Goal: Task Accomplishment & Management: Use online tool/utility

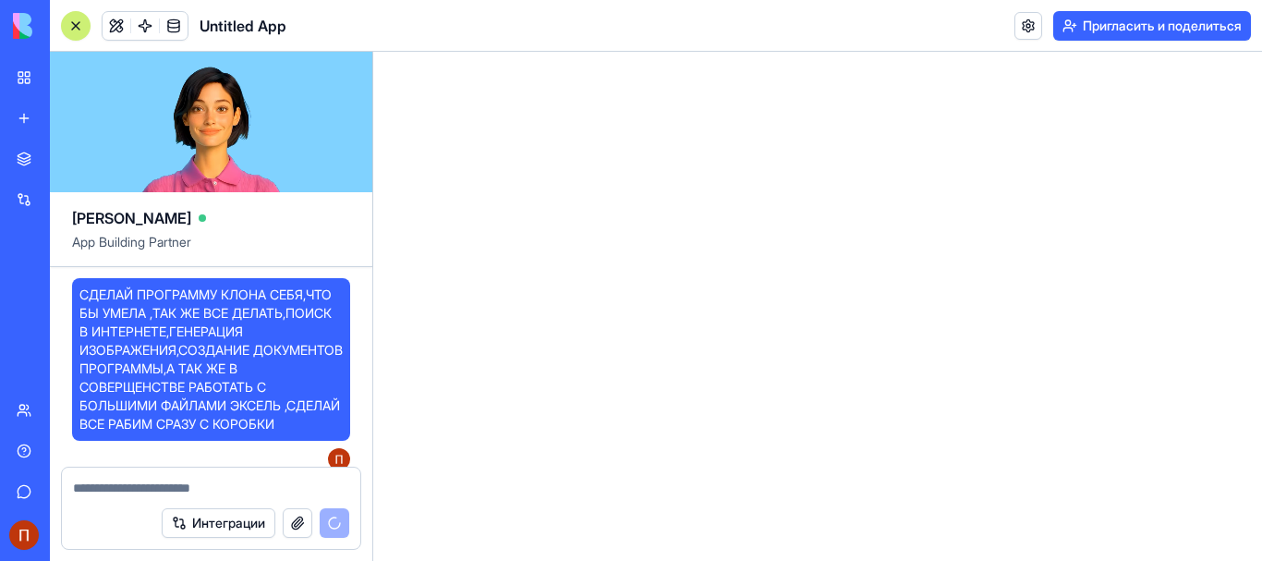
scroll to position [33, 0]
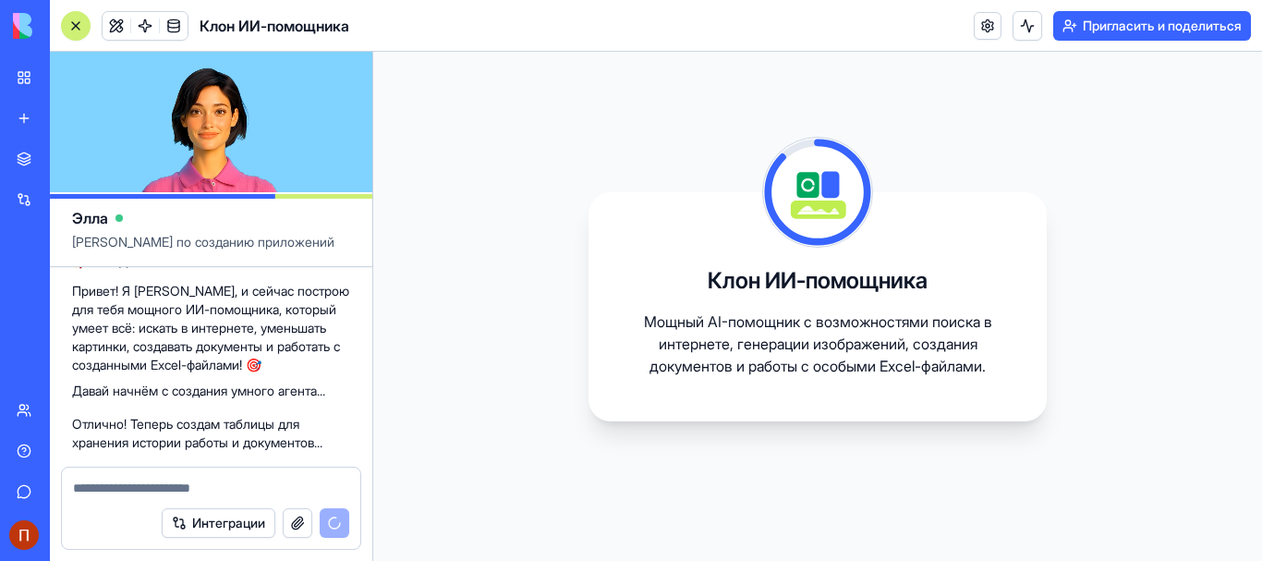
scroll to position [828, 0]
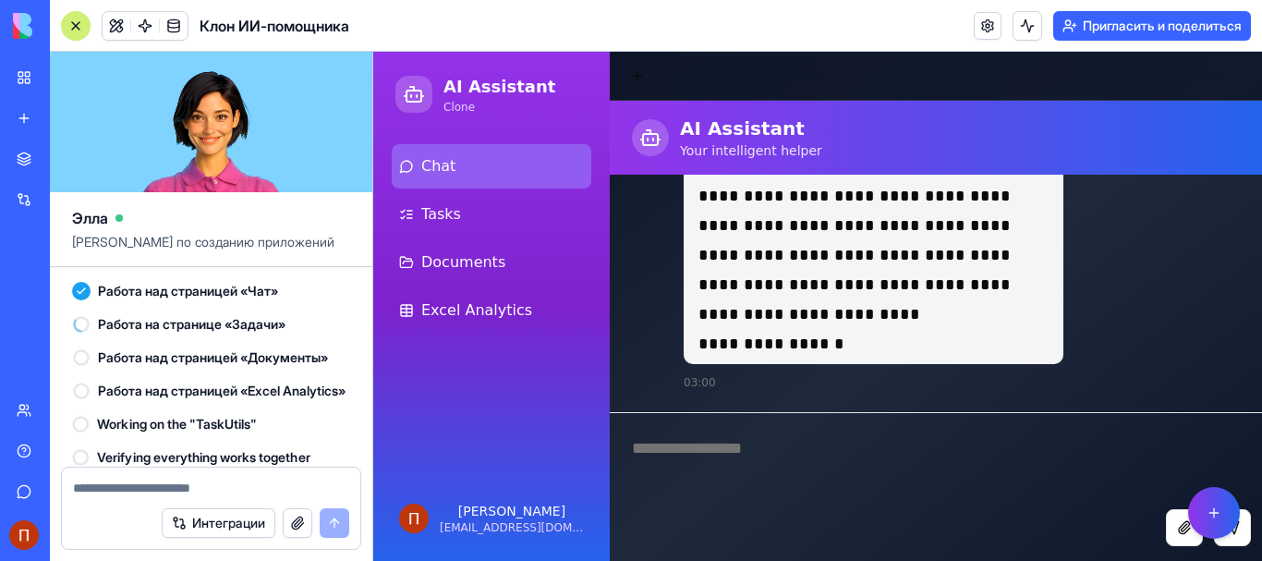
scroll to position [1471, 0]
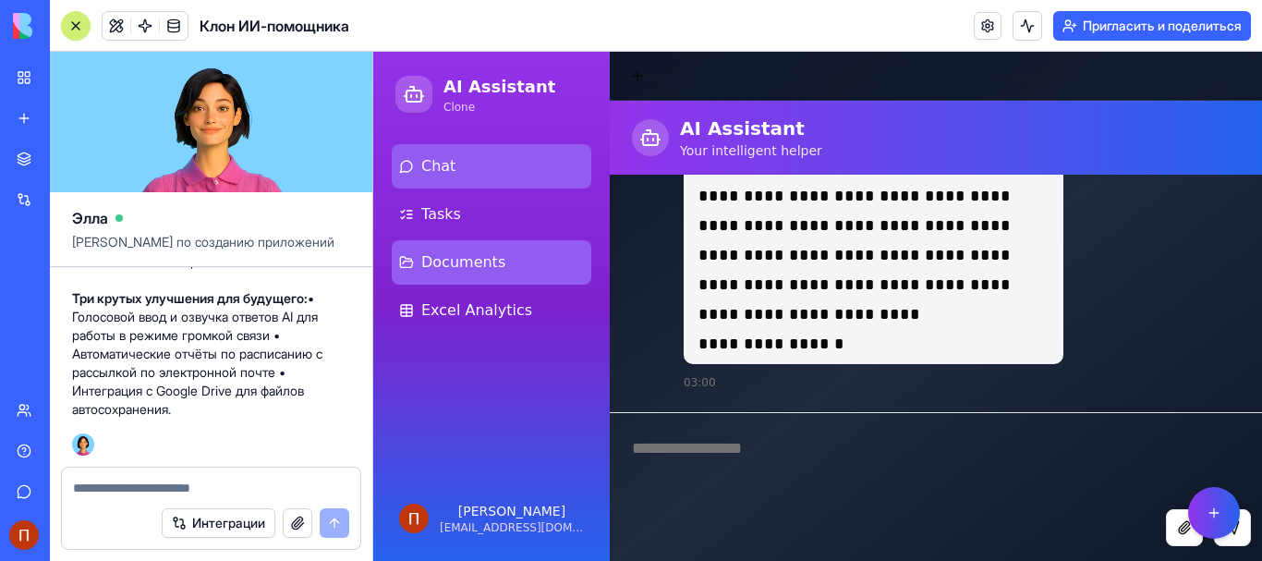
click at [495, 266] on span "Documents" at bounding box center [463, 262] width 84 height 22
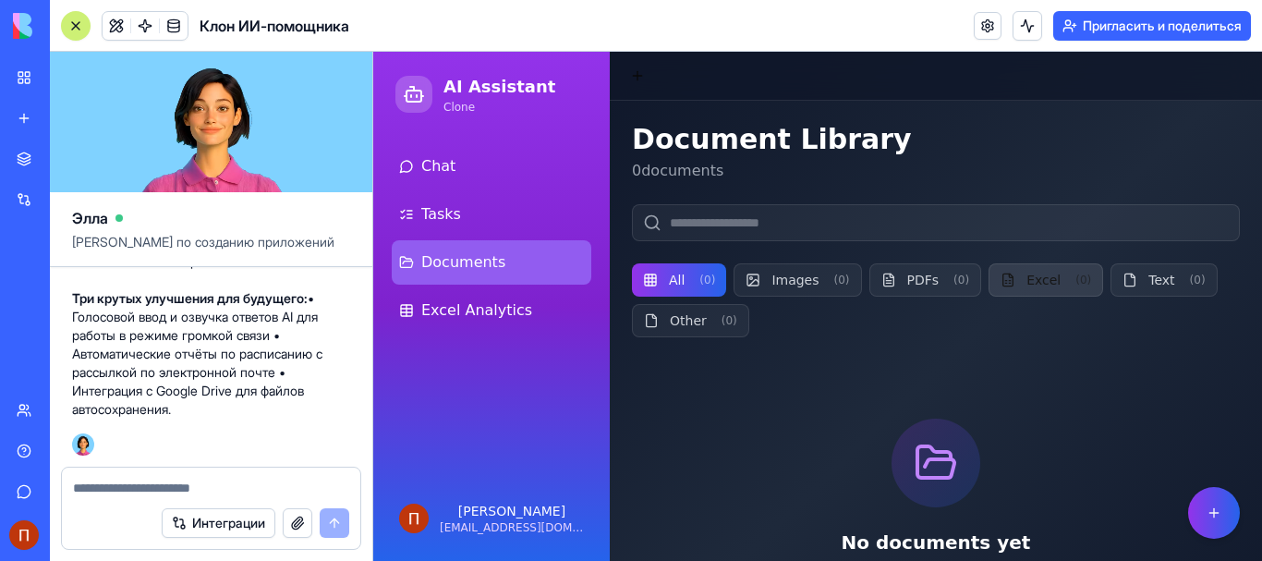
click at [1027, 290] on button "Excel ( 0 )" at bounding box center [1046, 279] width 115 height 33
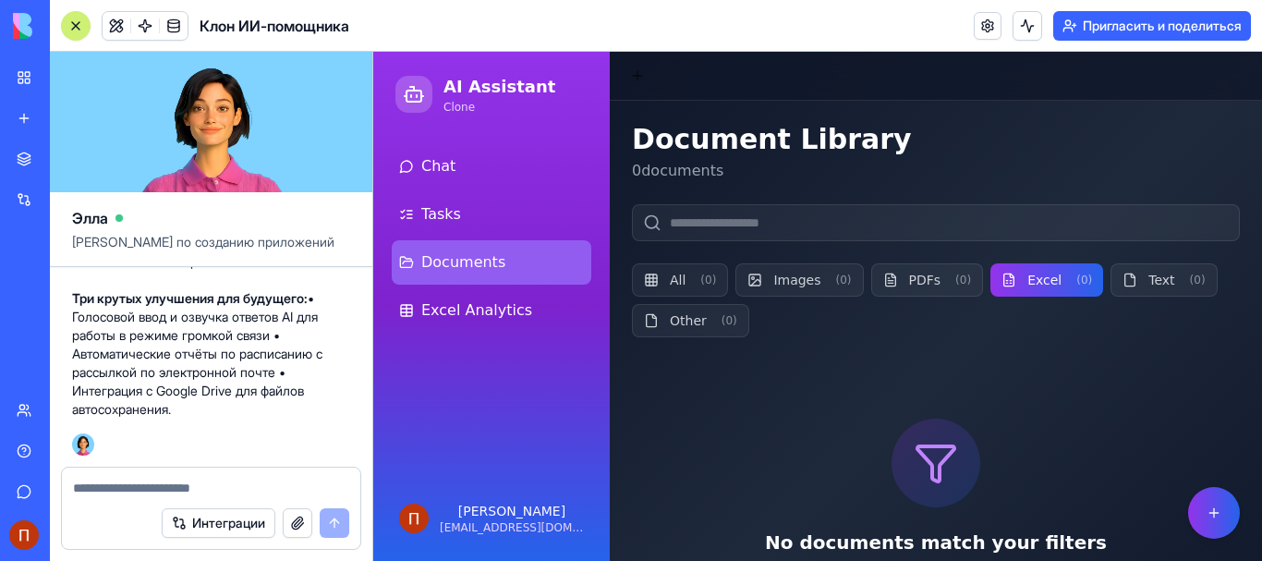
click at [1027, 290] on button "Excel ( 0 )" at bounding box center [1047, 279] width 113 height 33
click at [1027, 280] on button "Excel ( 0 )" at bounding box center [1047, 279] width 113 height 33
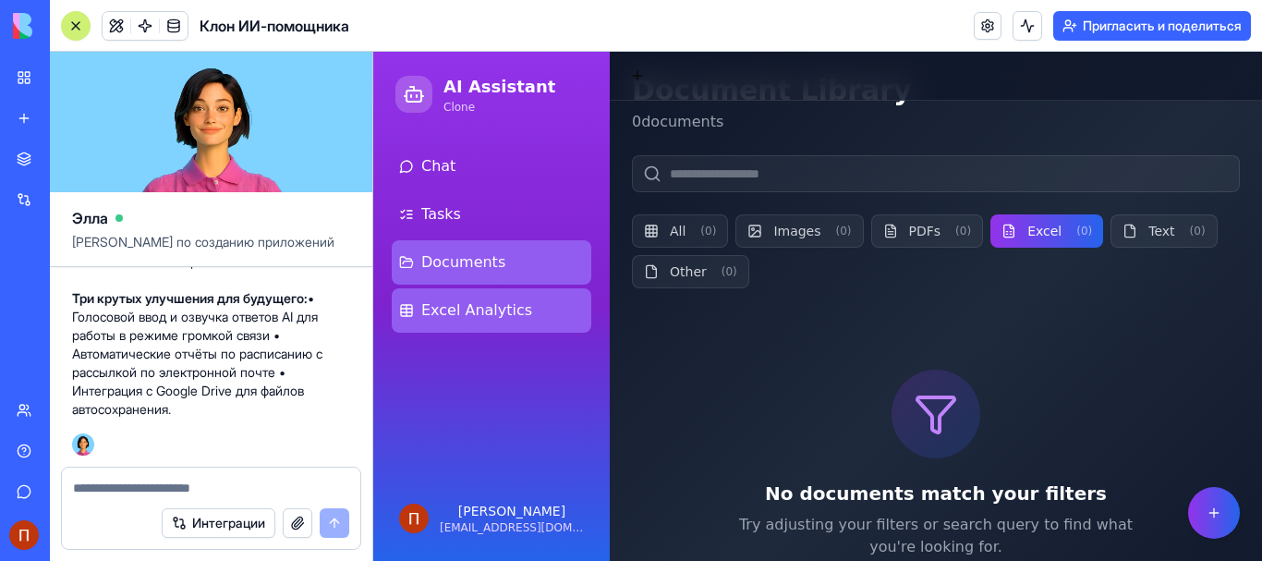
click at [455, 318] on span "Excel Analytics" at bounding box center [476, 310] width 111 height 22
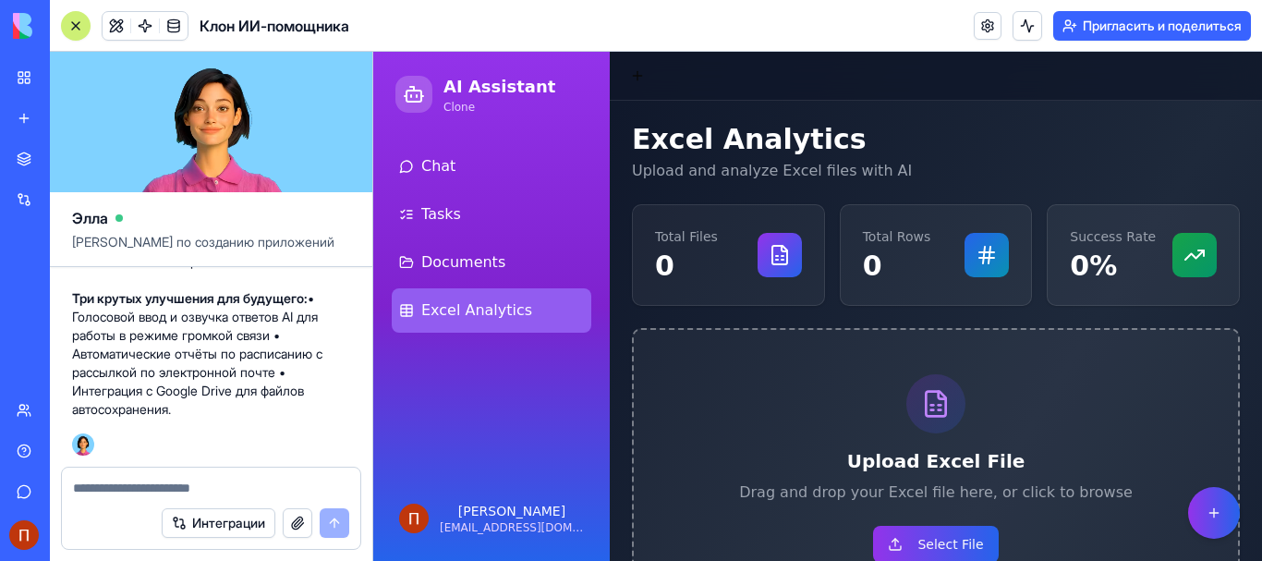
scroll to position [49, 0]
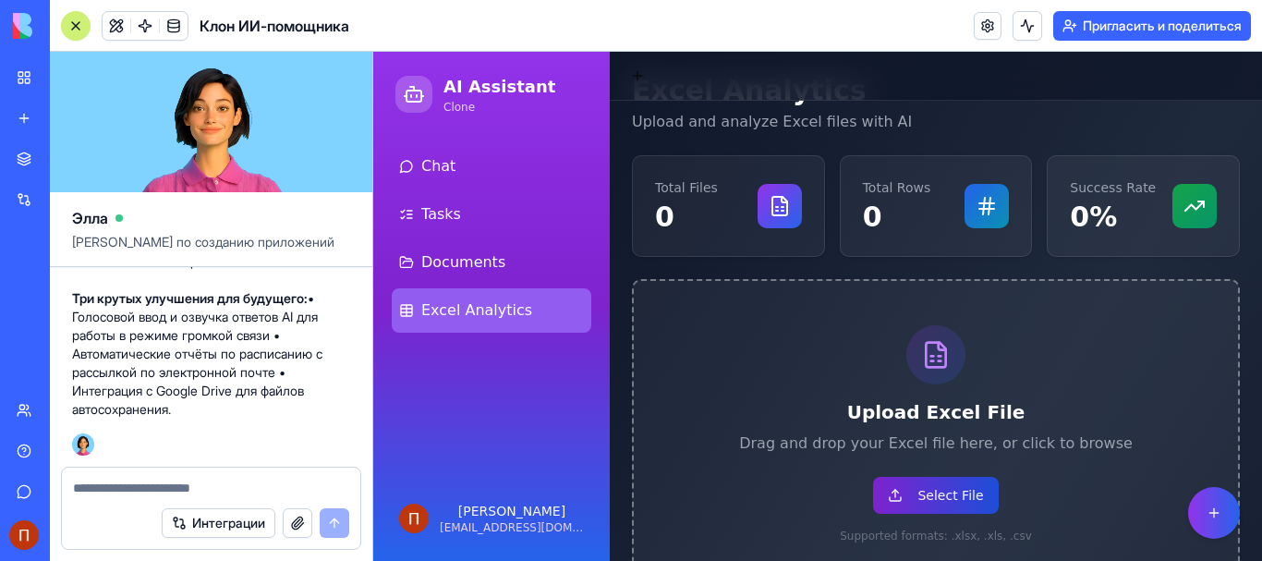
click at [916, 486] on button "Select File" at bounding box center [935, 495] width 125 height 37
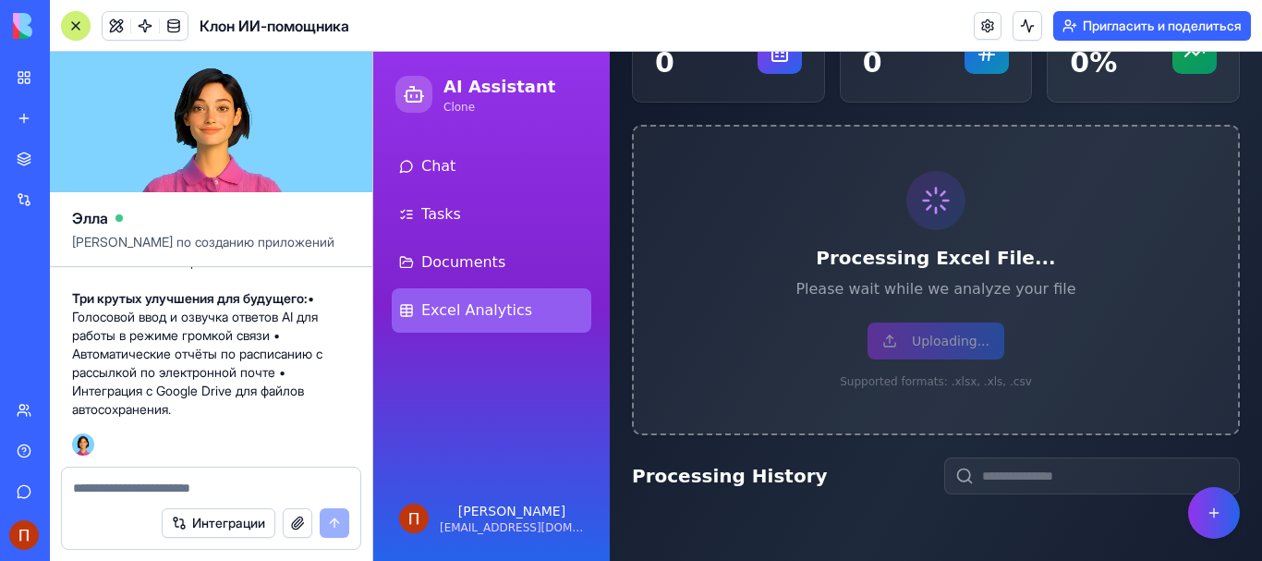
scroll to position [0, 0]
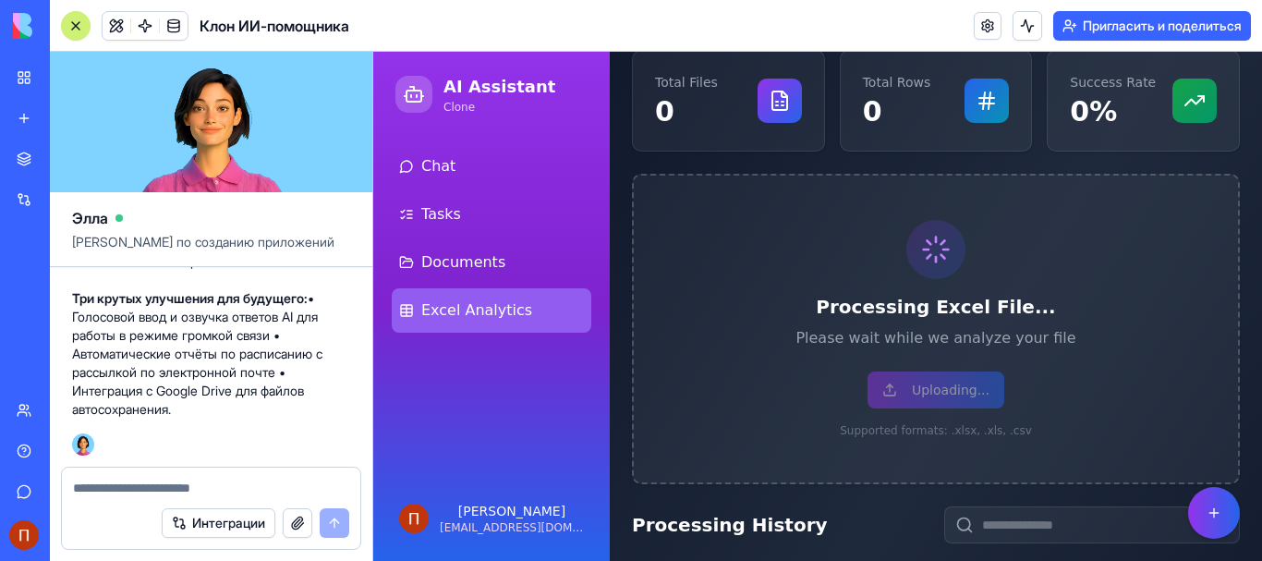
click at [77, 29] on div at bounding box center [75, 25] width 15 height 15
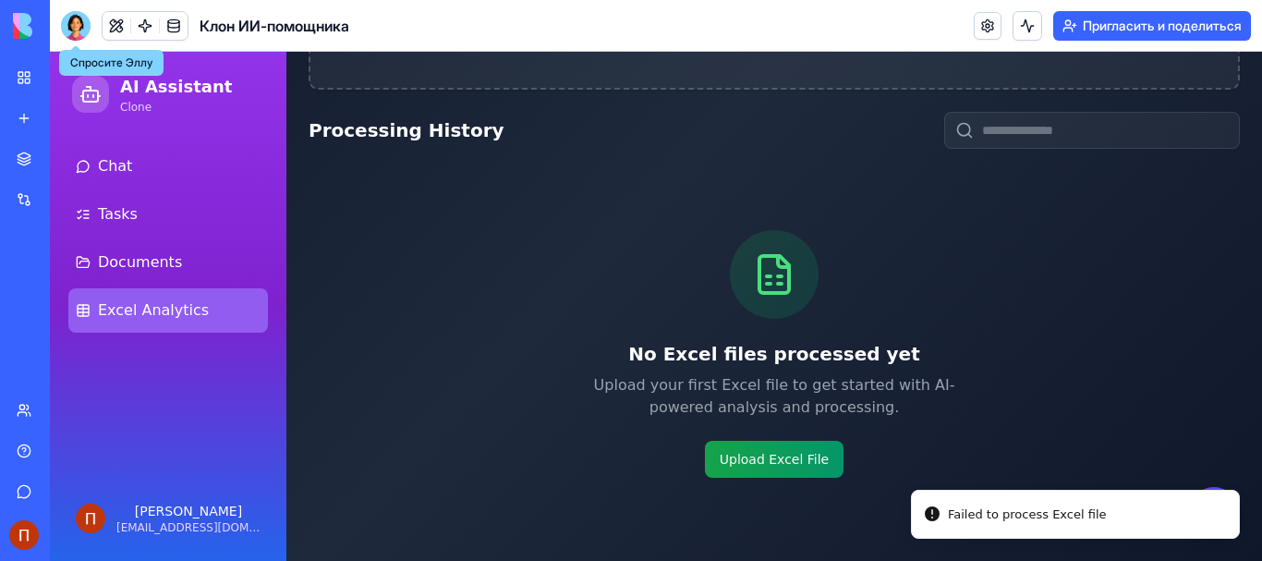
scroll to position [521, 0]
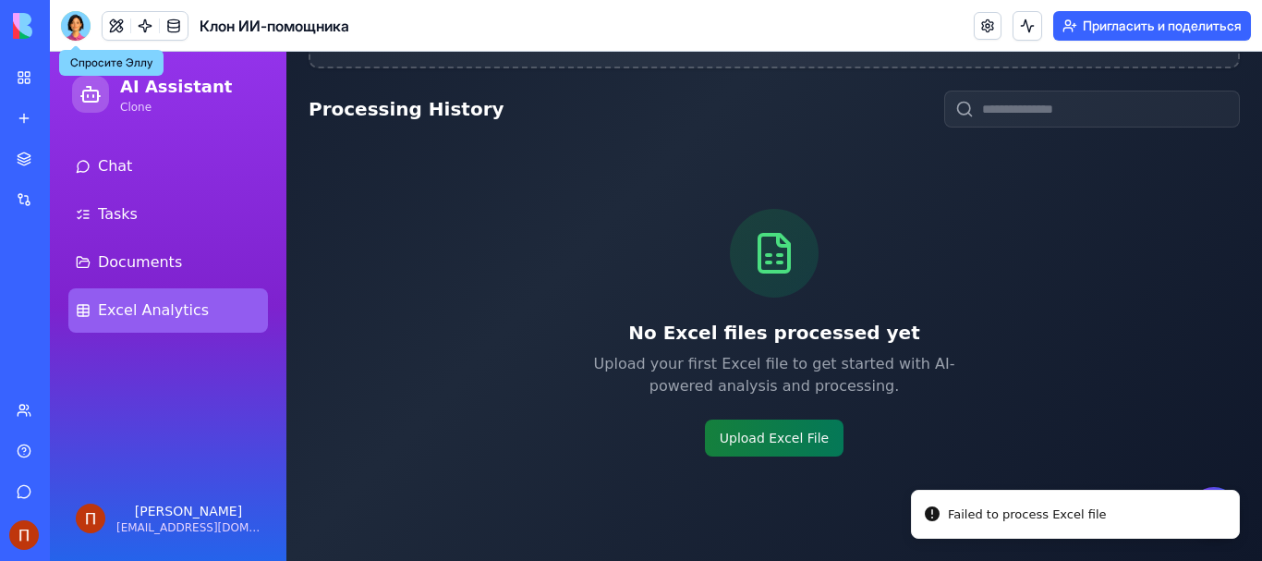
click at [754, 439] on button "Upload Excel File" at bounding box center [774, 438] width 139 height 37
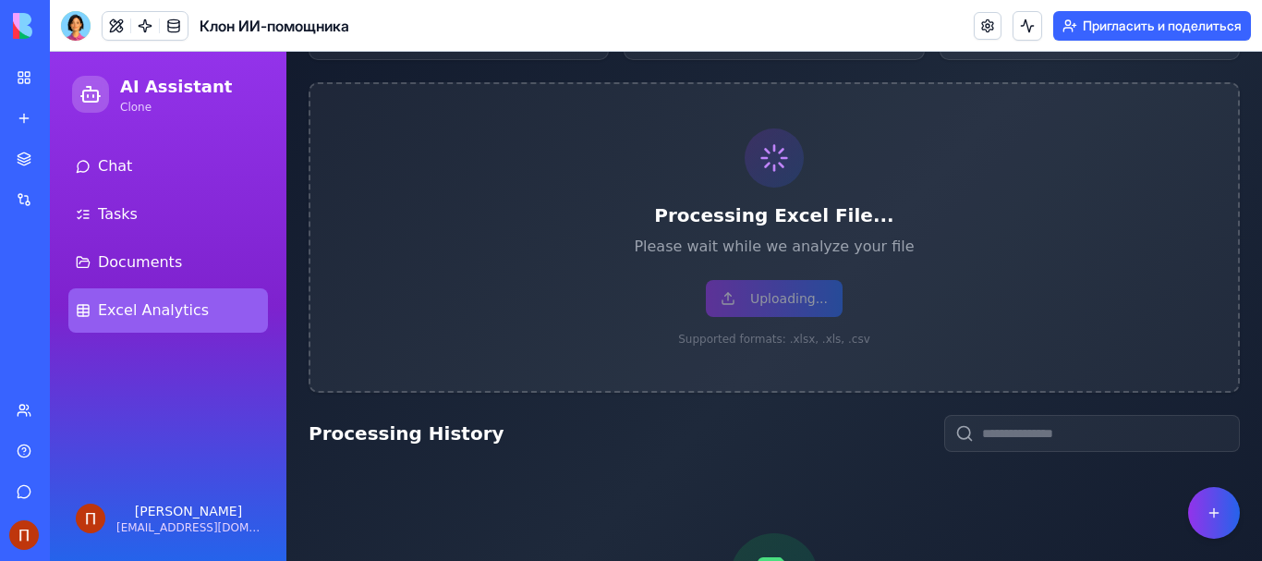
scroll to position [213, 0]
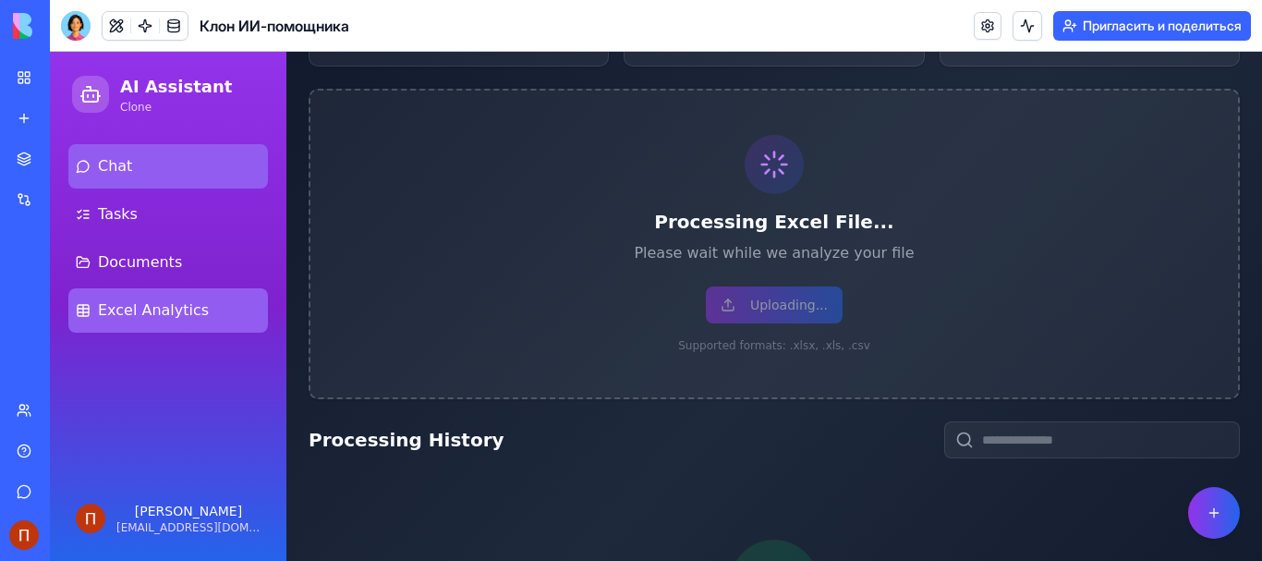
click at [118, 162] on span "Chat" at bounding box center [115, 166] width 34 height 22
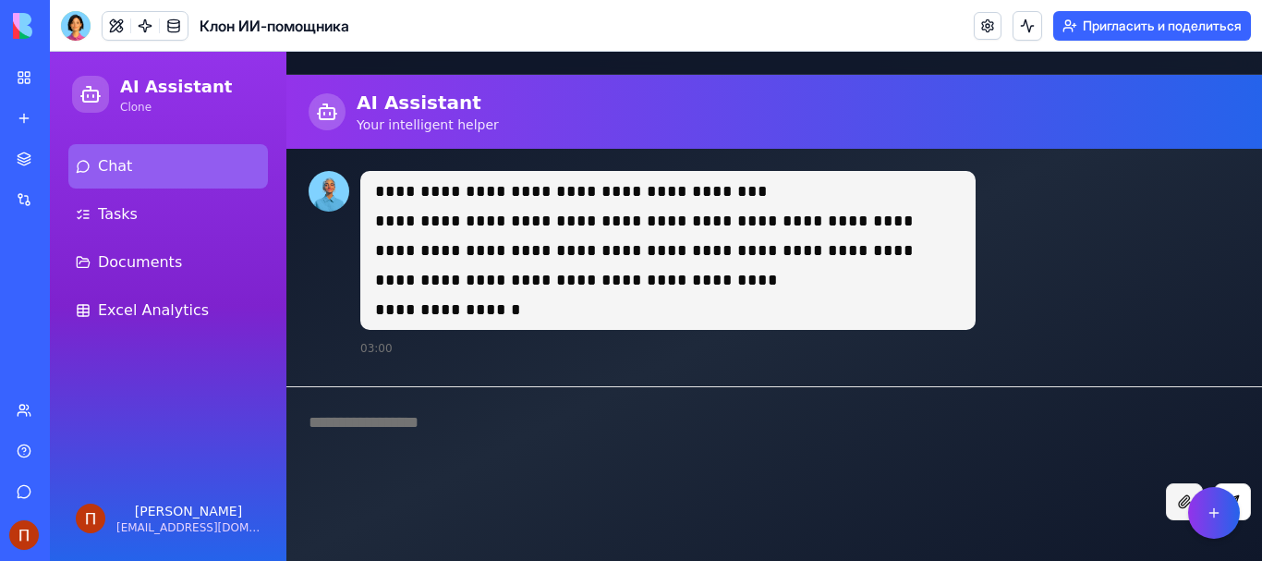
click at [1182, 504] on button "Attach file" at bounding box center [1184, 501] width 37 height 37
click at [1241, 495] on button "Send message" at bounding box center [1232, 501] width 37 height 37
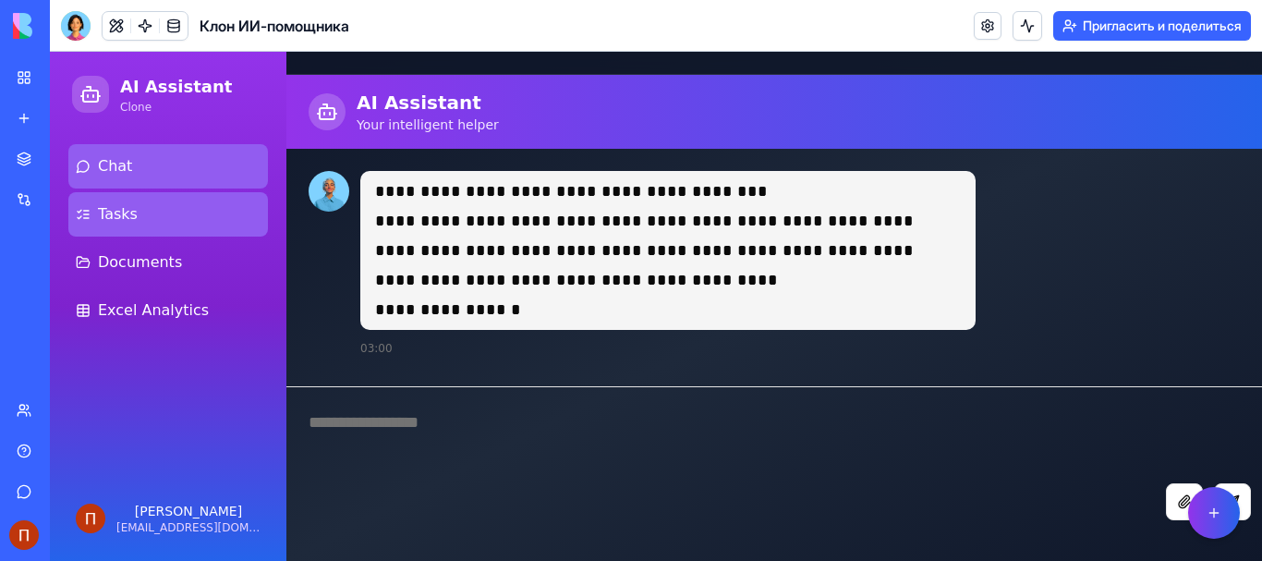
click at [201, 231] on link "Tasks" at bounding box center [168, 214] width 200 height 44
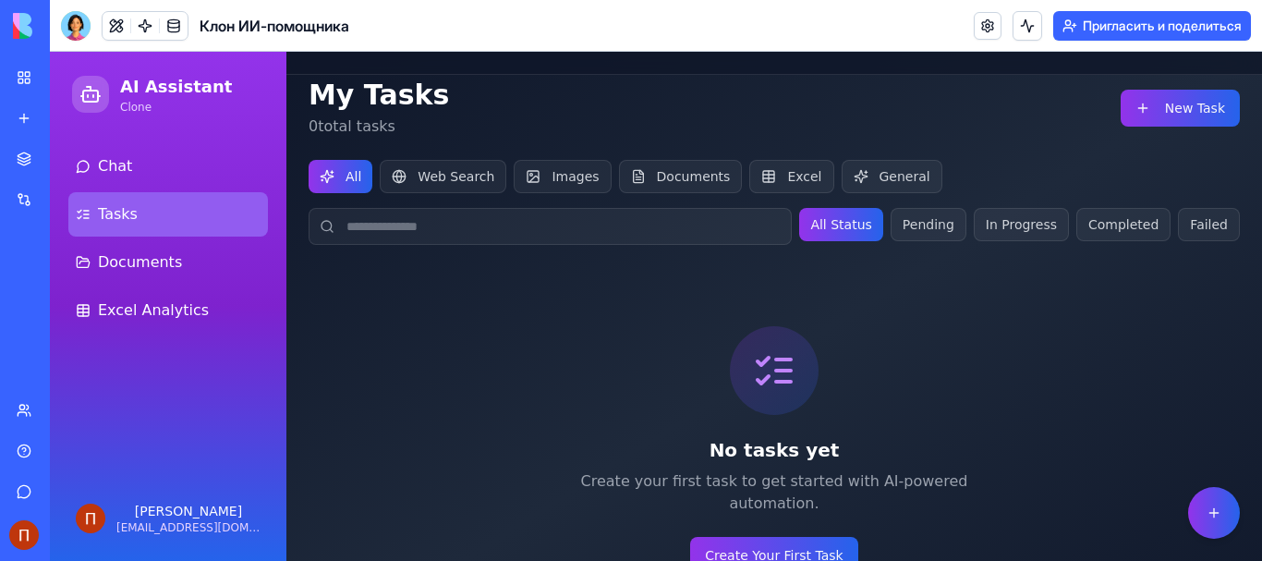
scroll to position [23, 0]
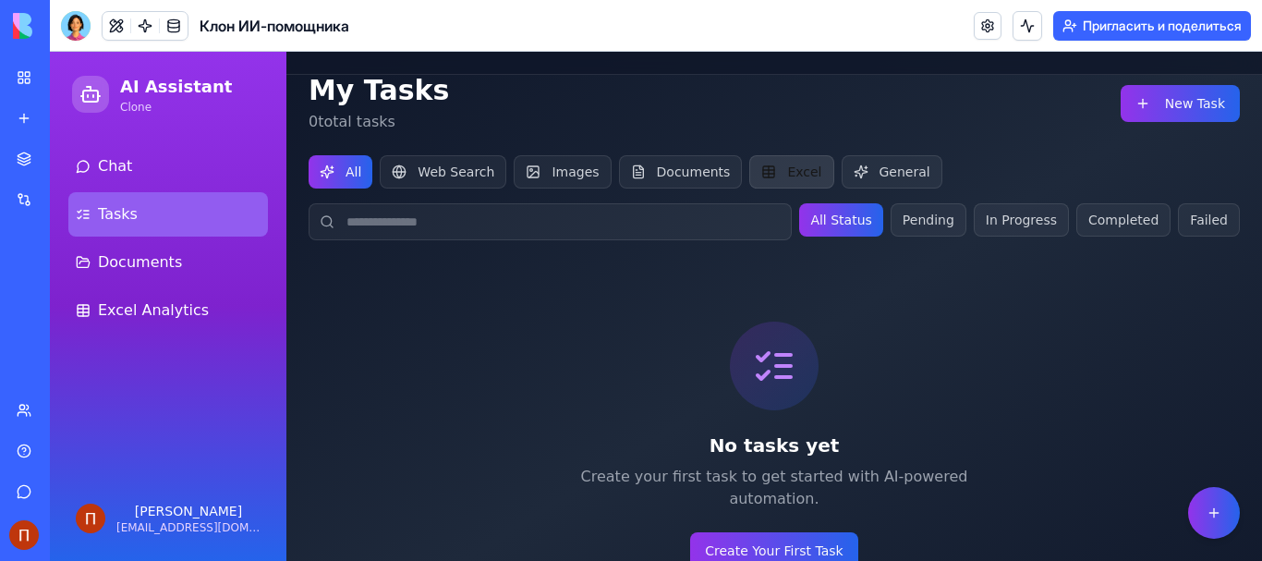
click at [785, 167] on button "Excel" at bounding box center [791, 171] width 84 height 33
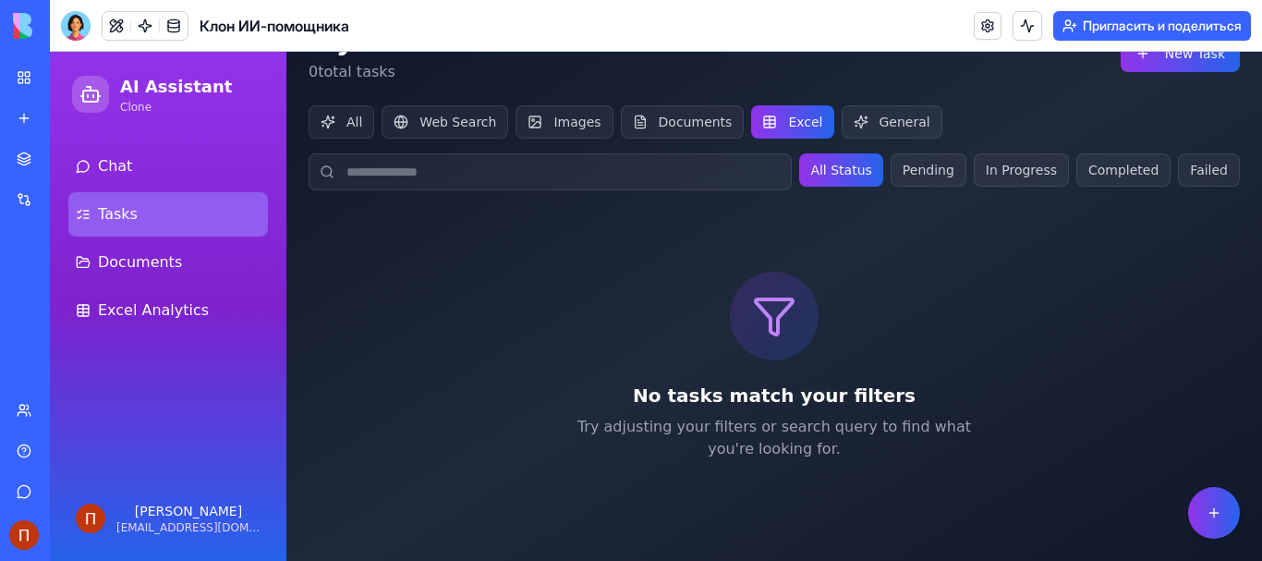
scroll to position [76, 0]
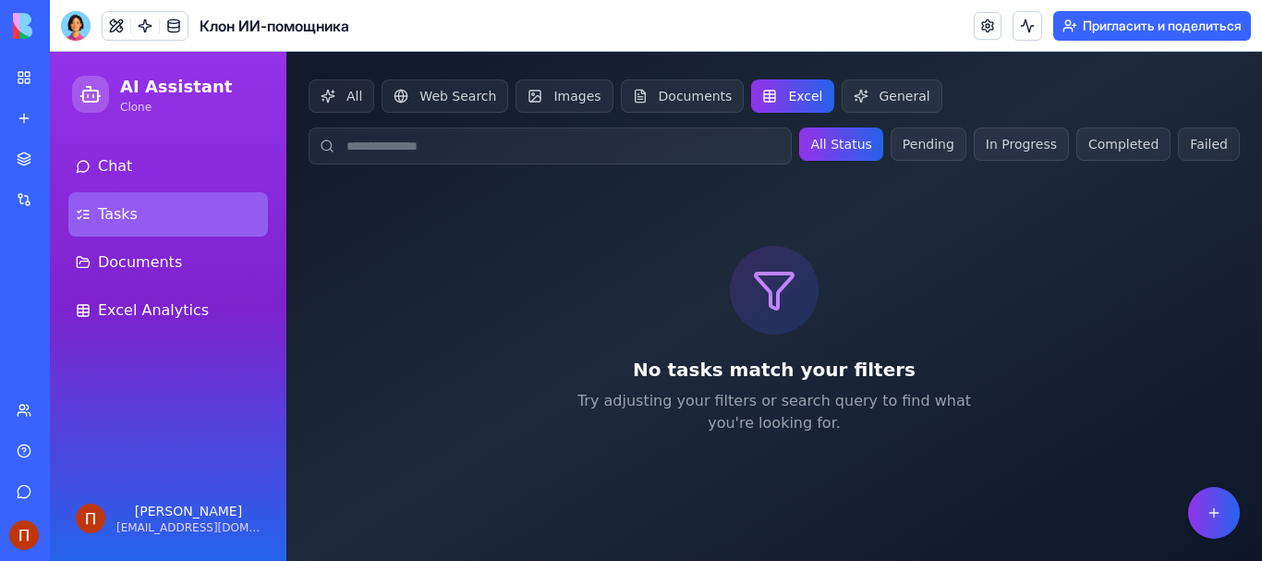
click at [768, 290] on icon at bounding box center [774, 291] width 37 height 35
click at [831, 137] on button "All Status" at bounding box center [840, 144] width 83 height 33
click at [857, 148] on button "All Status" at bounding box center [840, 144] width 83 height 33
click at [425, 98] on button "Web Search" at bounding box center [445, 95] width 127 height 33
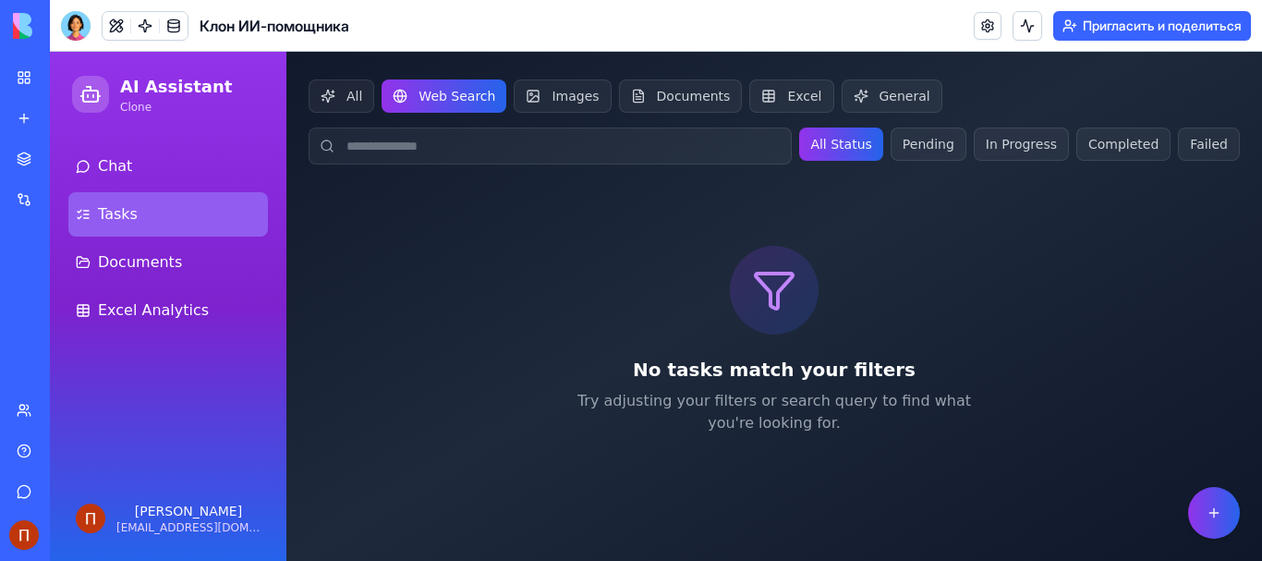
click at [496, 136] on input at bounding box center [550, 146] width 483 height 37
paste input "**********"
type input "**********"
click at [823, 147] on button "All Status" at bounding box center [840, 144] width 83 height 33
click at [826, 143] on button "All Status" at bounding box center [840, 144] width 83 height 33
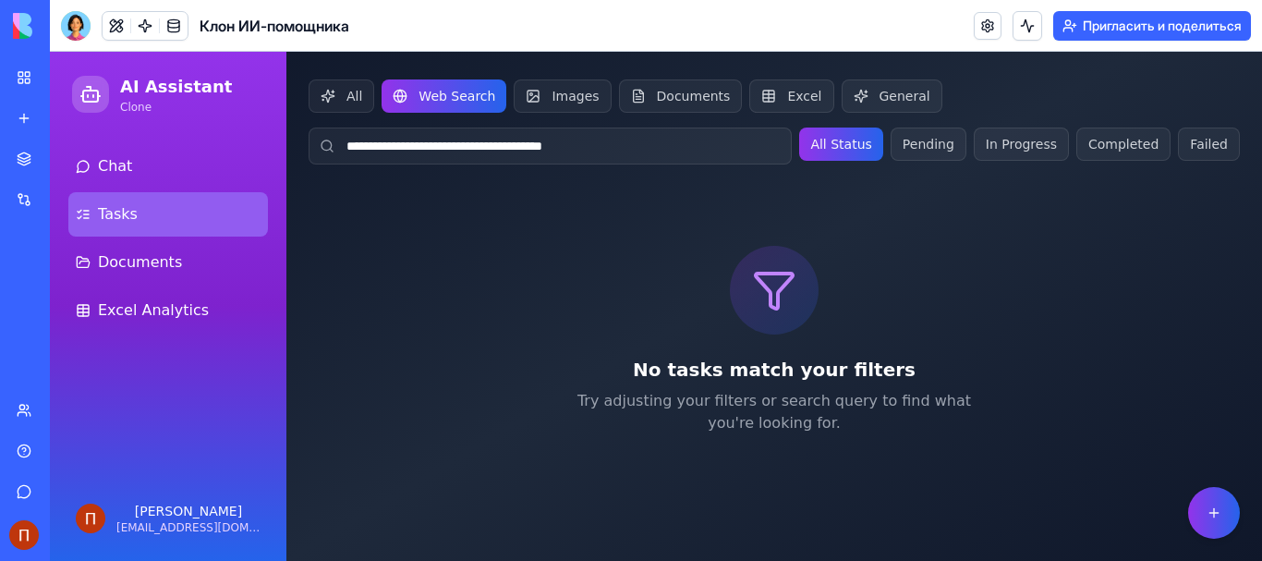
click at [420, 96] on button "Web Search" at bounding box center [444, 95] width 125 height 33
click at [326, 150] on circle at bounding box center [327, 145] width 10 height 10
click at [766, 310] on icon at bounding box center [774, 290] width 44 height 44
click at [759, 97] on button "Excel" at bounding box center [791, 95] width 84 height 33
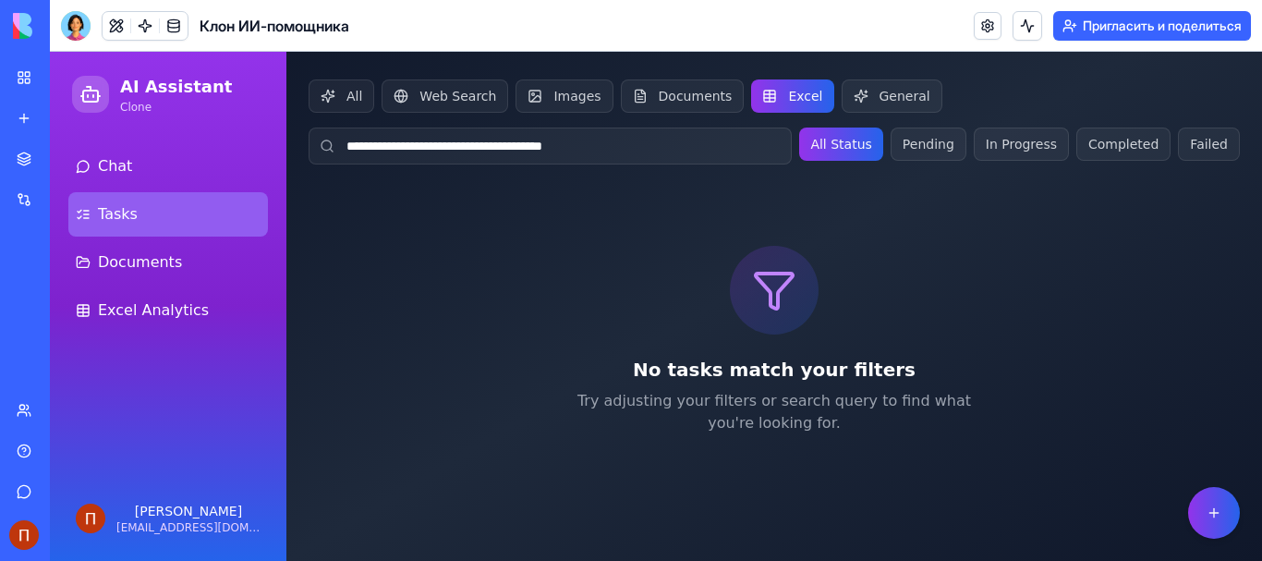
click at [837, 148] on button "All Status" at bounding box center [840, 144] width 83 height 33
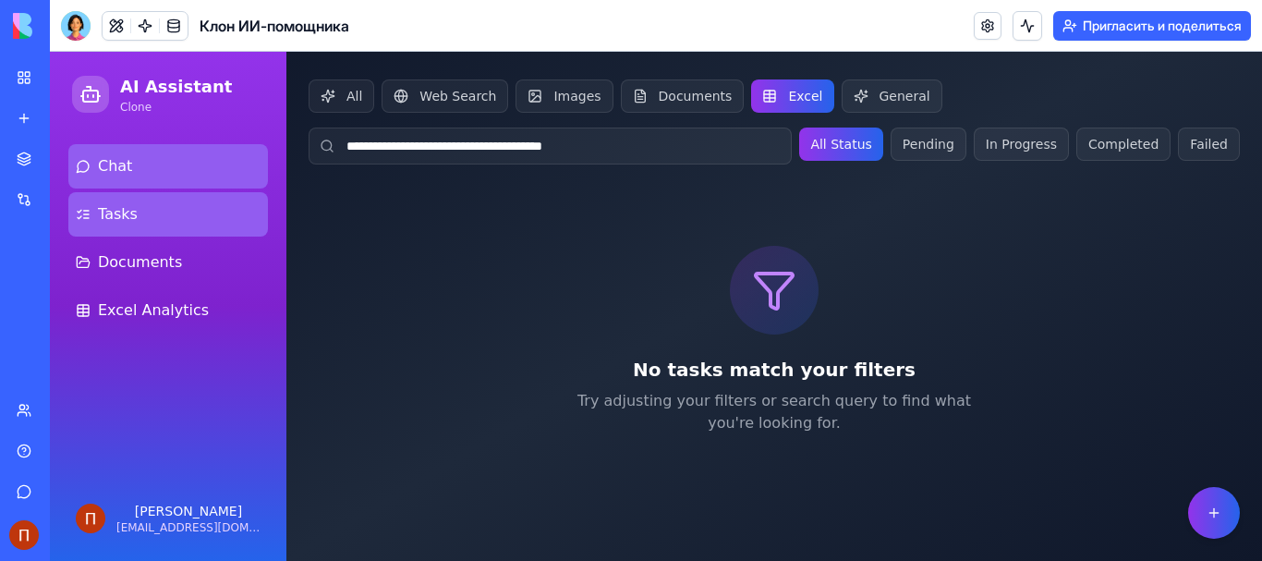
click at [155, 169] on link "Chat" at bounding box center [168, 166] width 200 height 44
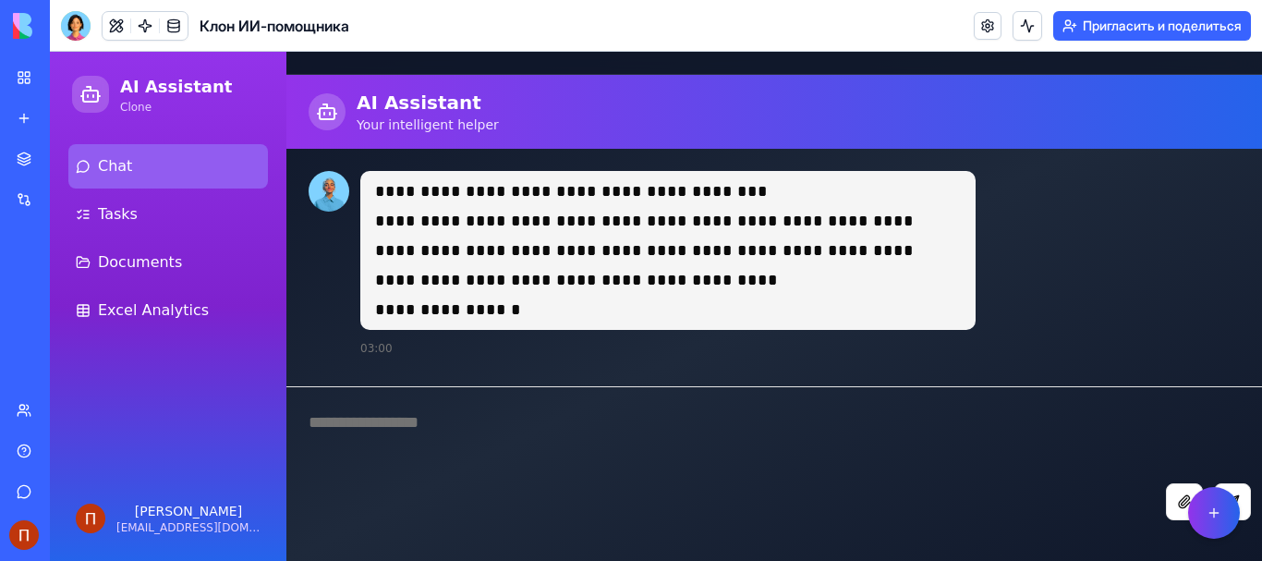
click at [509, 403] on textarea at bounding box center [774, 435] width 976 height 96
type textarea "******"
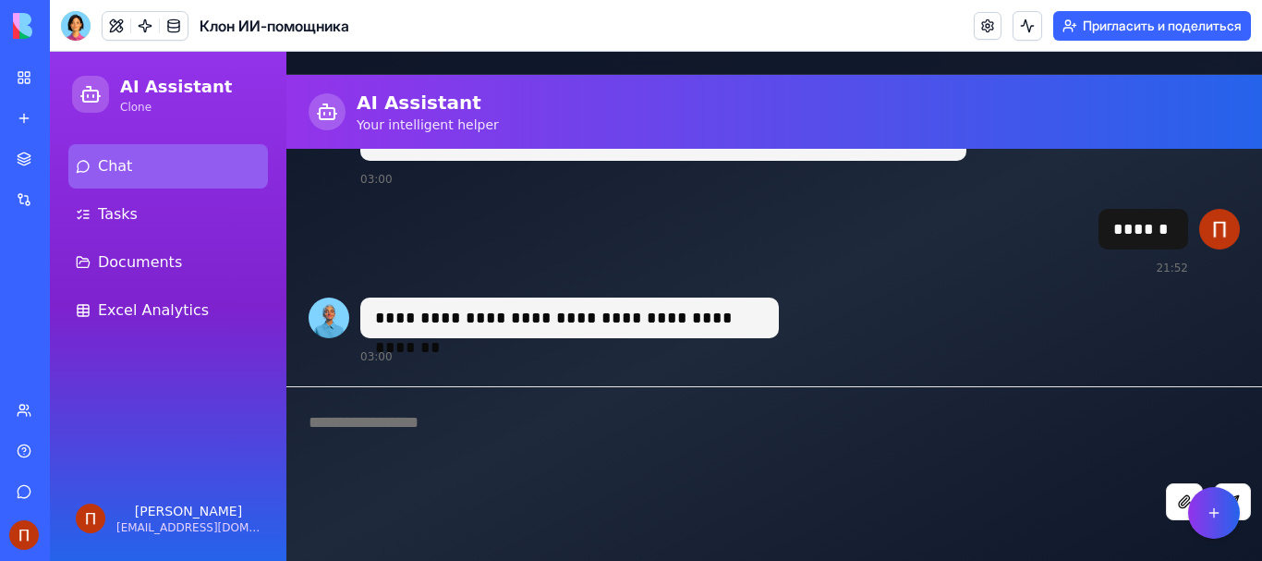
scroll to position [169, 0]
type textarea "**********"
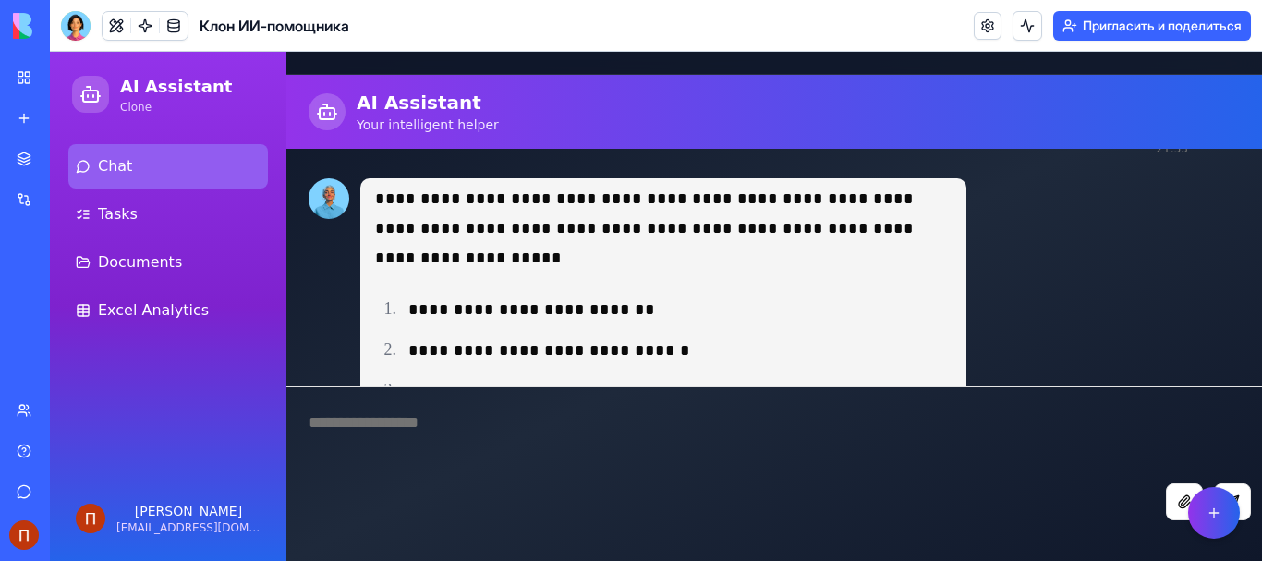
scroll to position [620, 0]
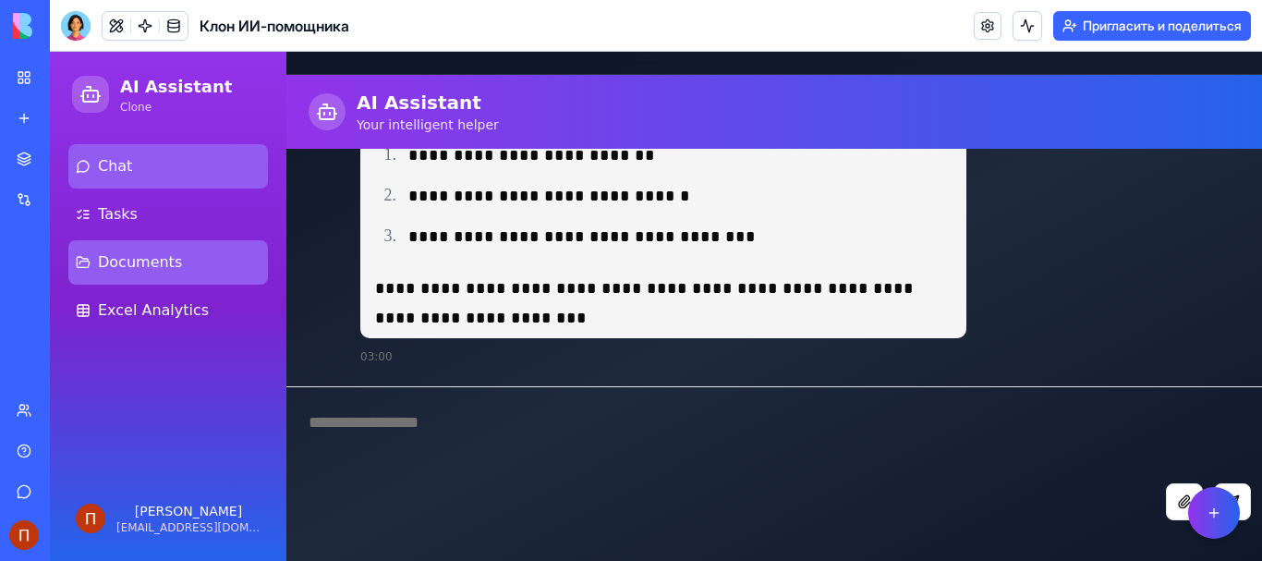
click at [211, 257] on link "Documents" at bounding box center [168, 262] width 200 height 44
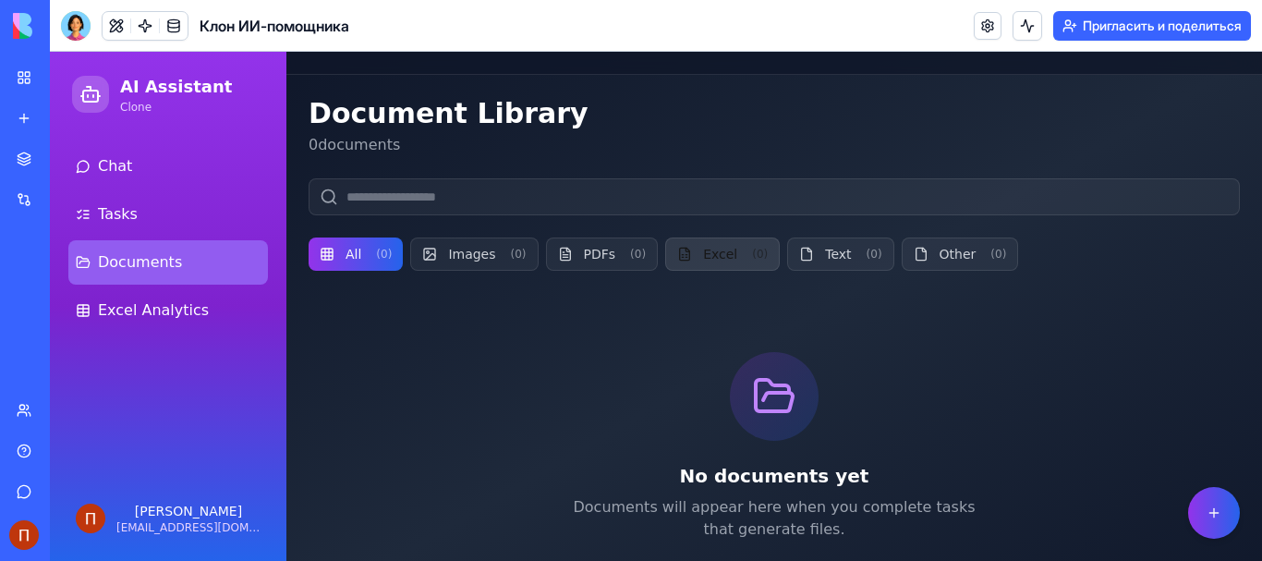
click at [687, 243] on button "Excel ( 0 )" at bounding box center [722, 253] width 115 height 33
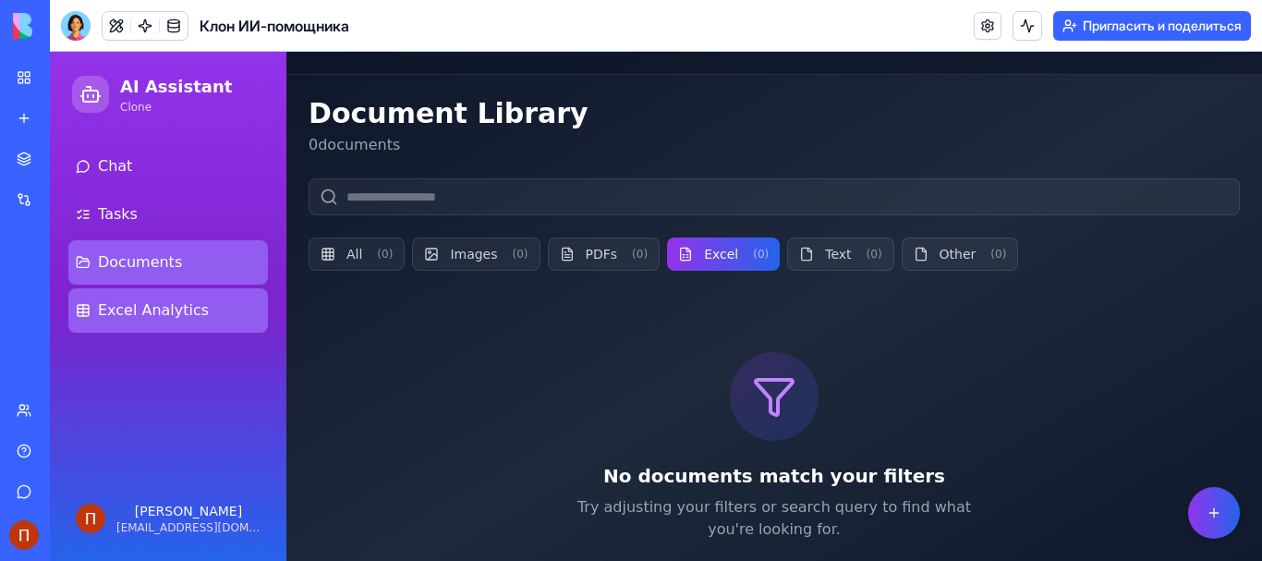
click at [198, 326] on link "Excel Analytics" at bounding box center [168, 310] width 200 height 44
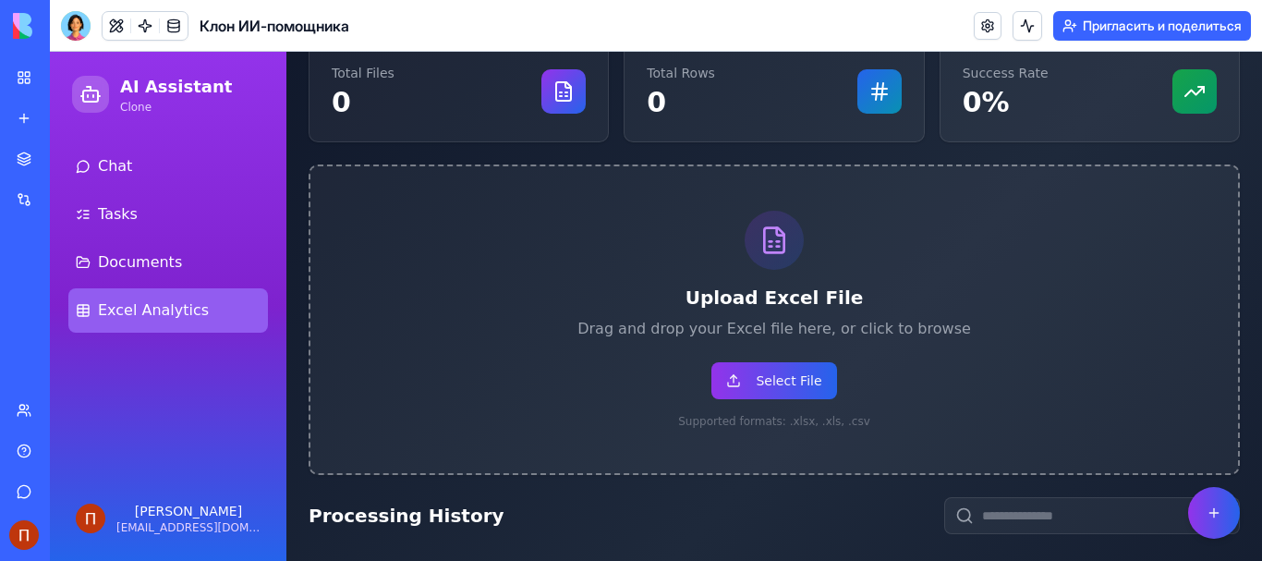
scroll to position [308, 0]
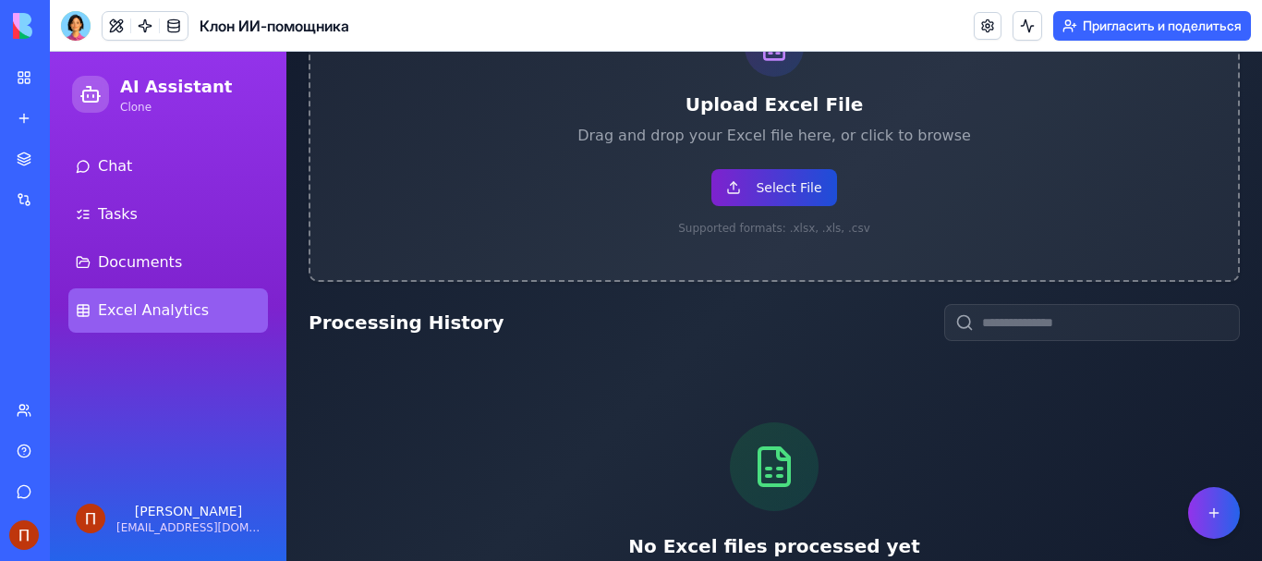
click at [740, 197] on button "Select File" at bounding box center [774, 187] width 125 height 37
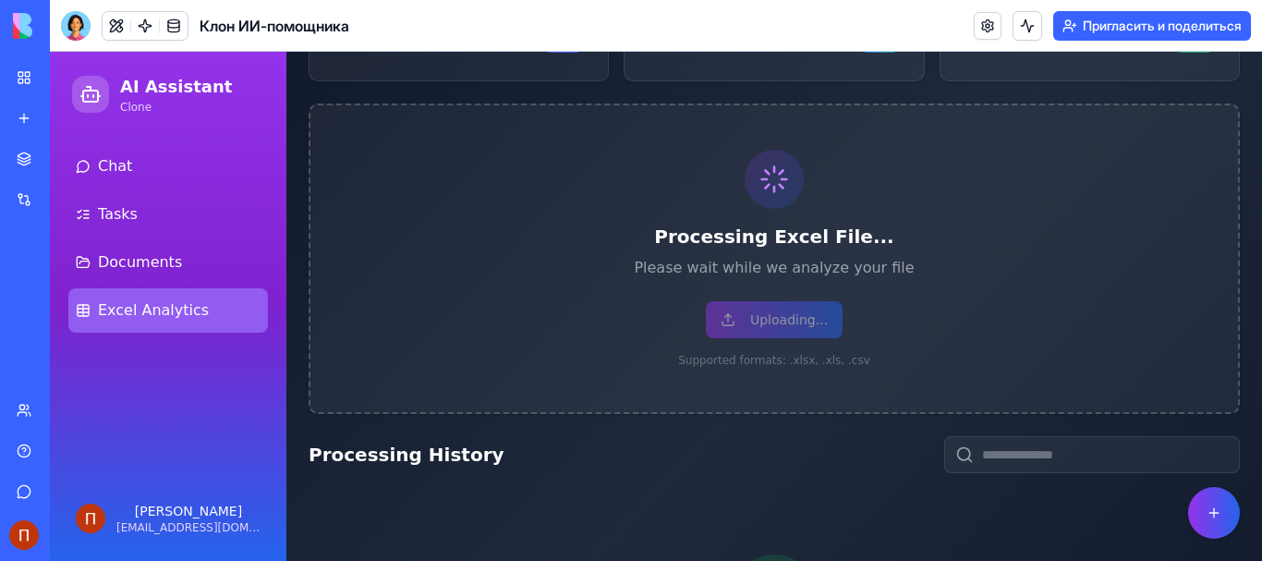
scroll to position [154, 0]
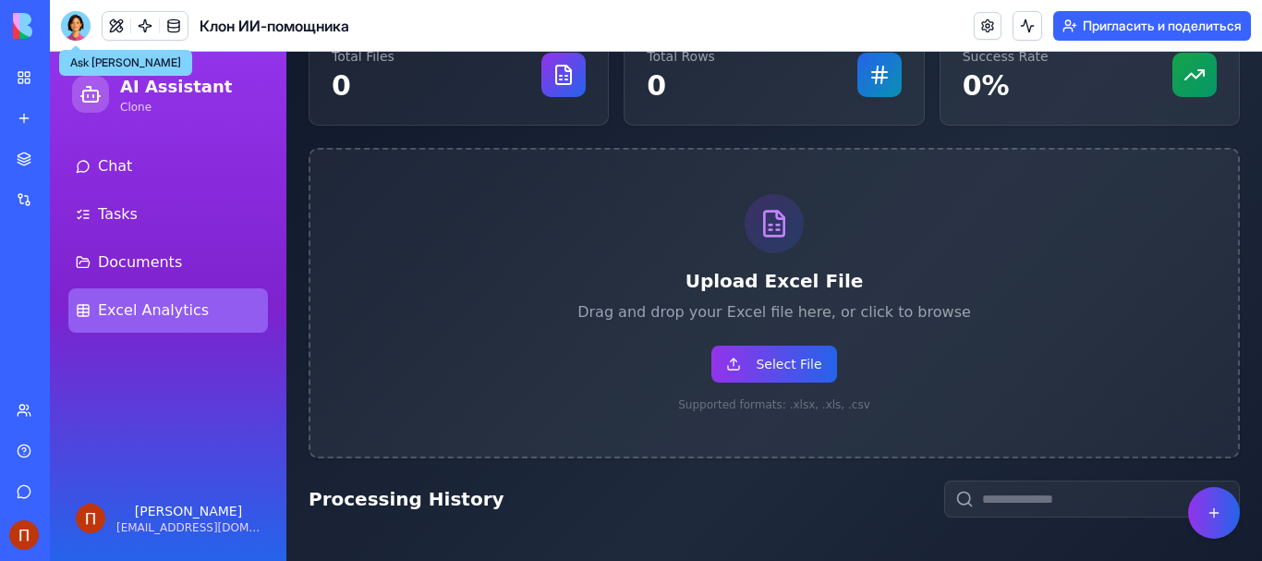
click at [85, 26] on div at bounding box center [76, 26] width 30 height 30
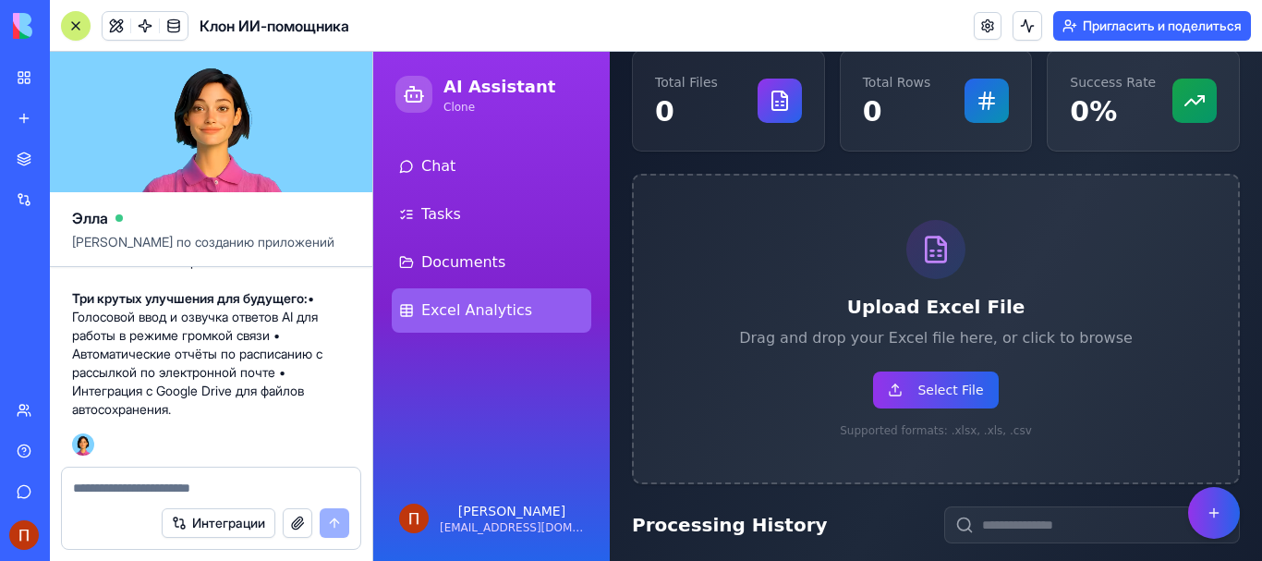
scroll to position [1508, 0]
click at [250, 482] on textarea at bounding box center [211, 488] width 276 height 18
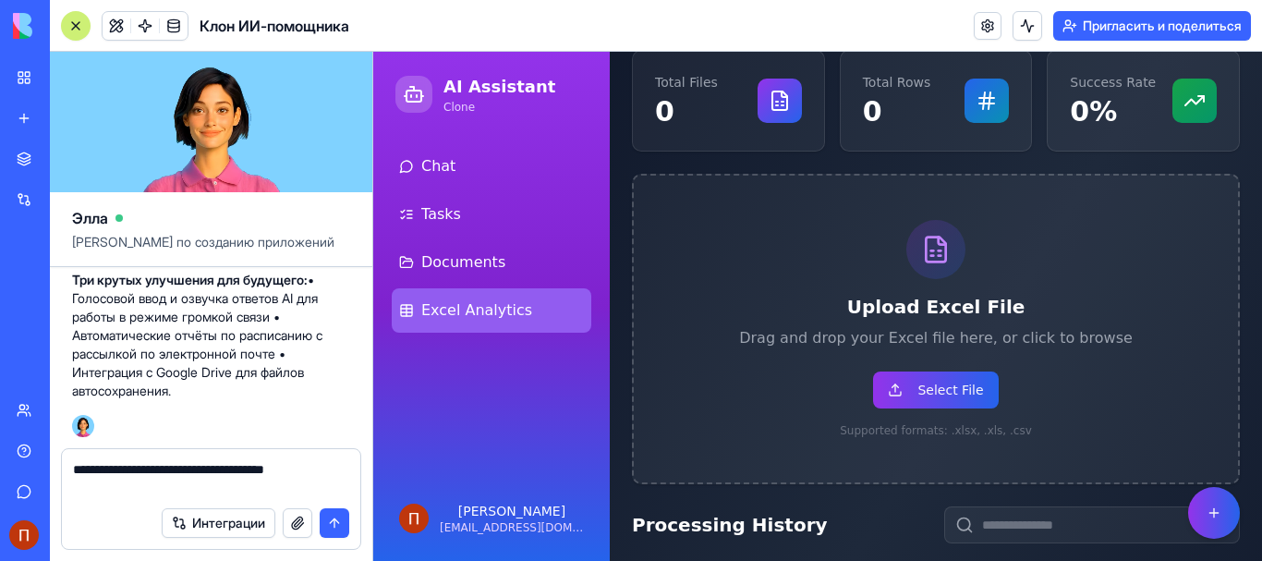
type textarea "**********"
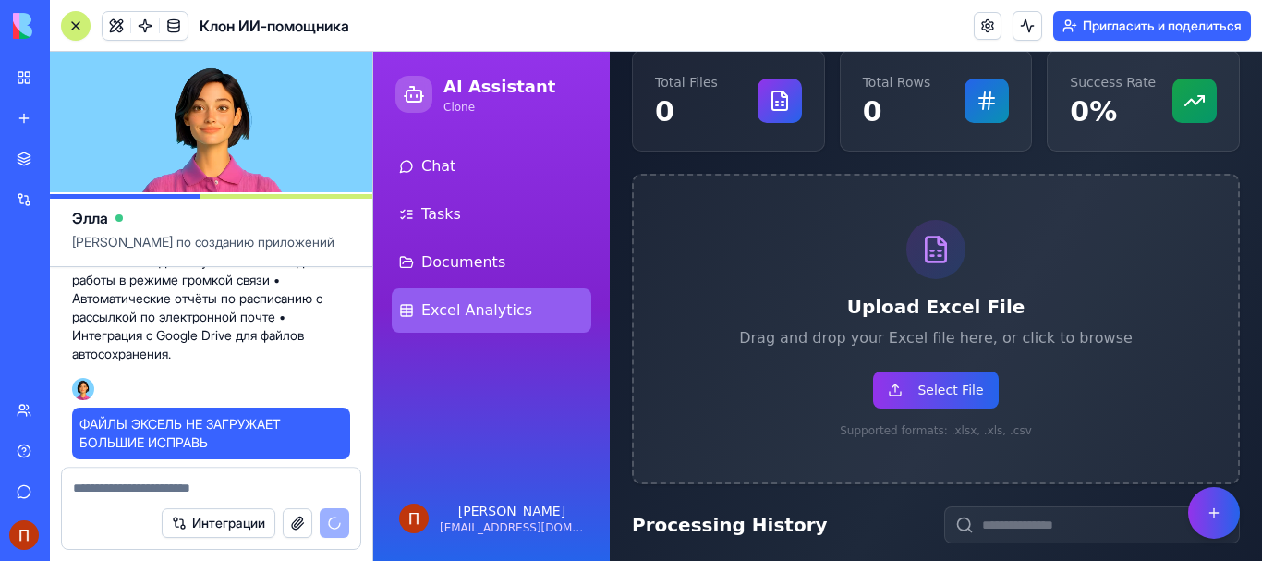
scroll to position [1615, 0]
